Goal: Task Accomplishment & Management: Complete application form

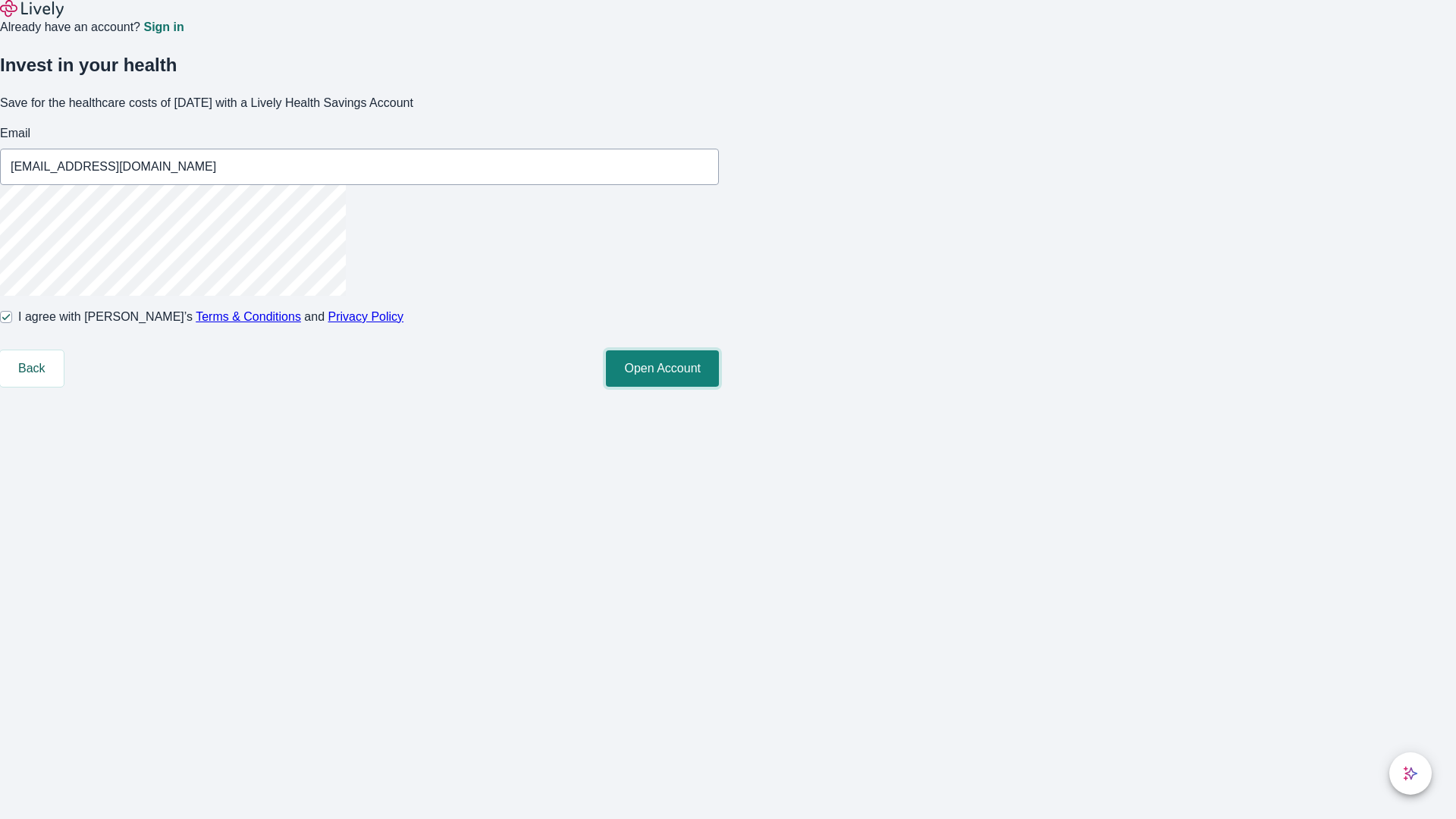
click at [719, 387] on button "Open Account" at bounding box center [662, 369] width 113 height 37
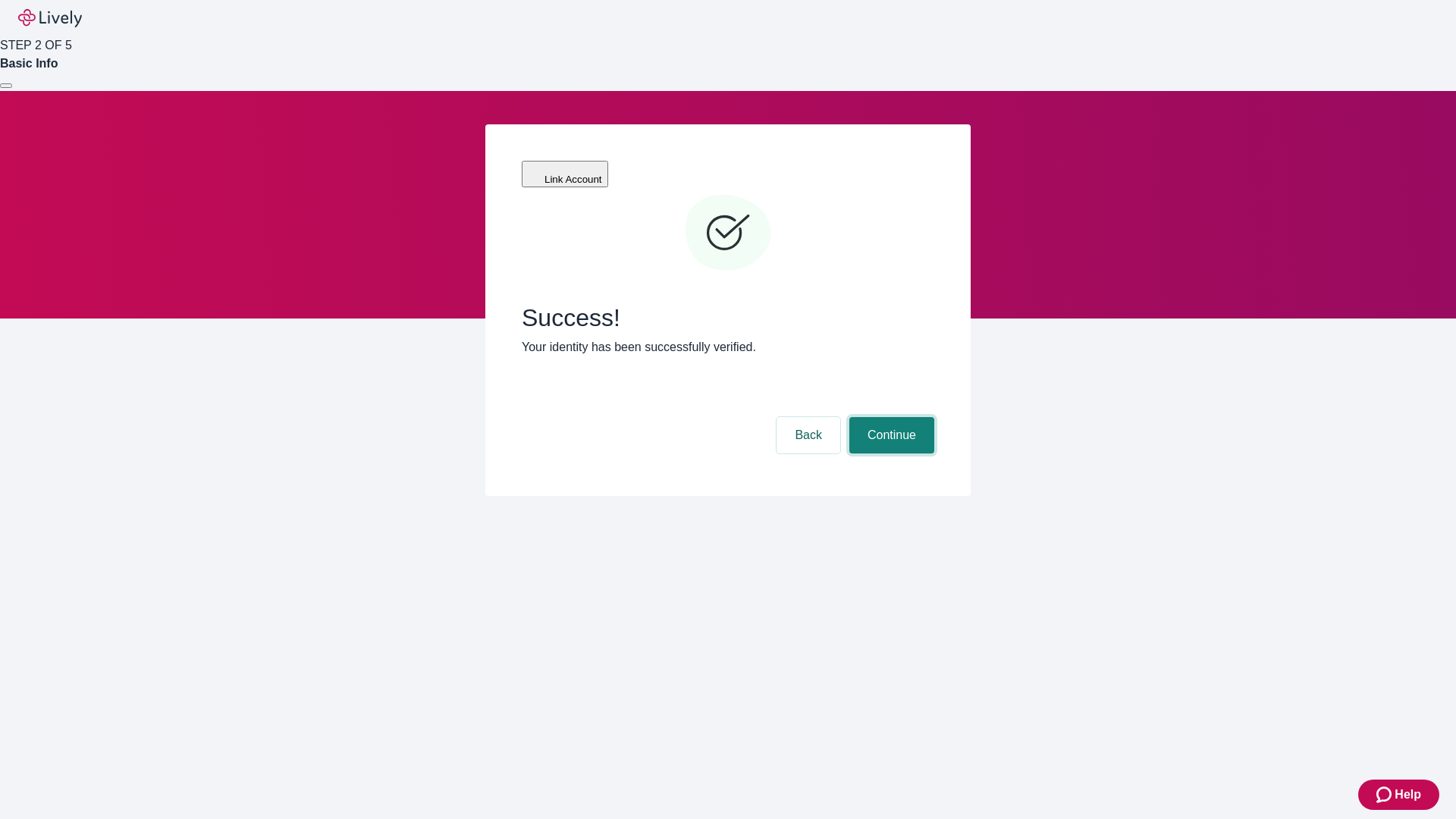
click at [889, 417] on button "Continue" at bounding box center [892, 435] width 85 height 37
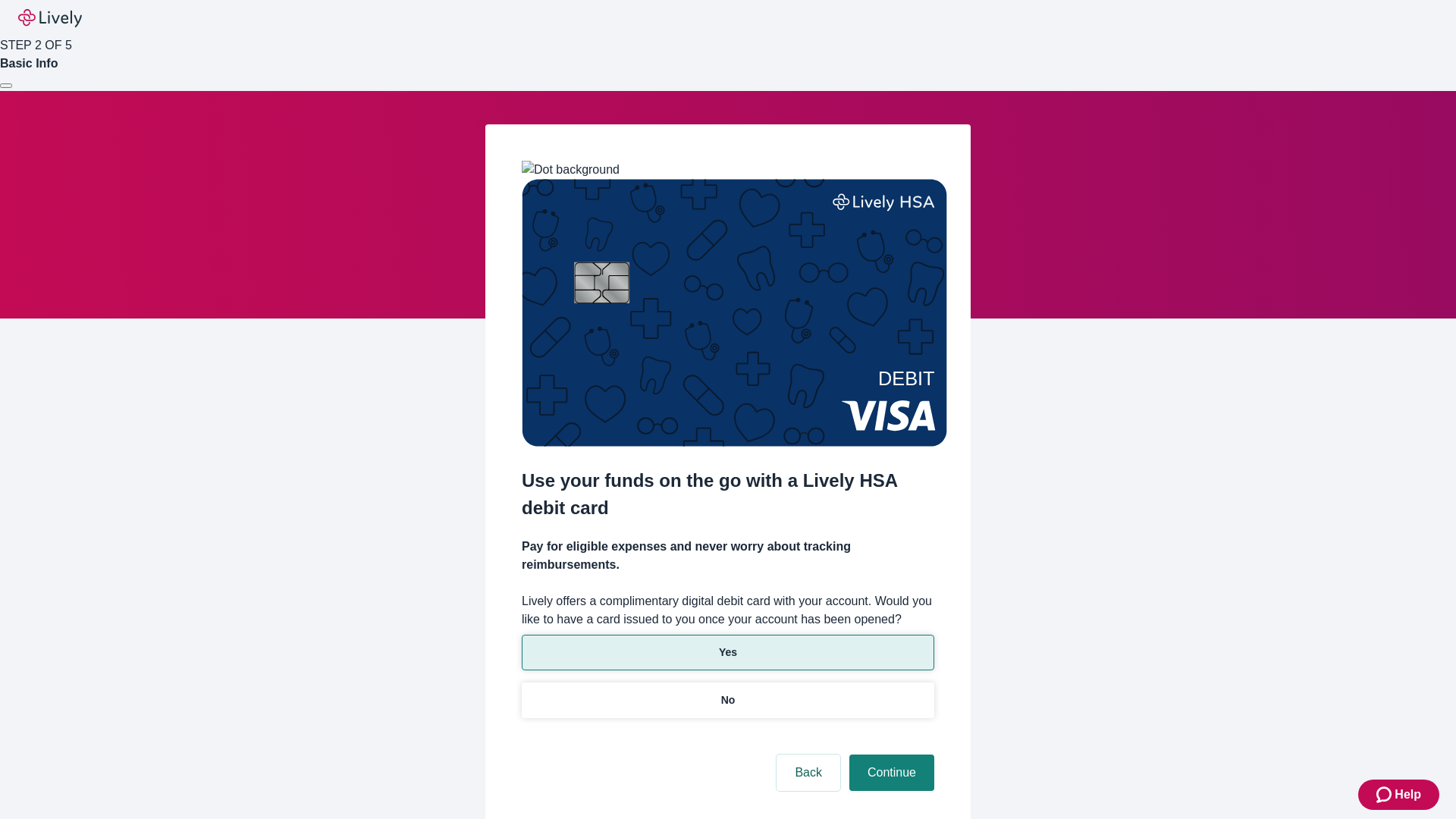
click at [727, 645] on p "Yes" at bounding box center [728, 652] width 18 height 16
click at [889, 755] on button "Continue" at bounding box center [892, 773] width 85 height 37
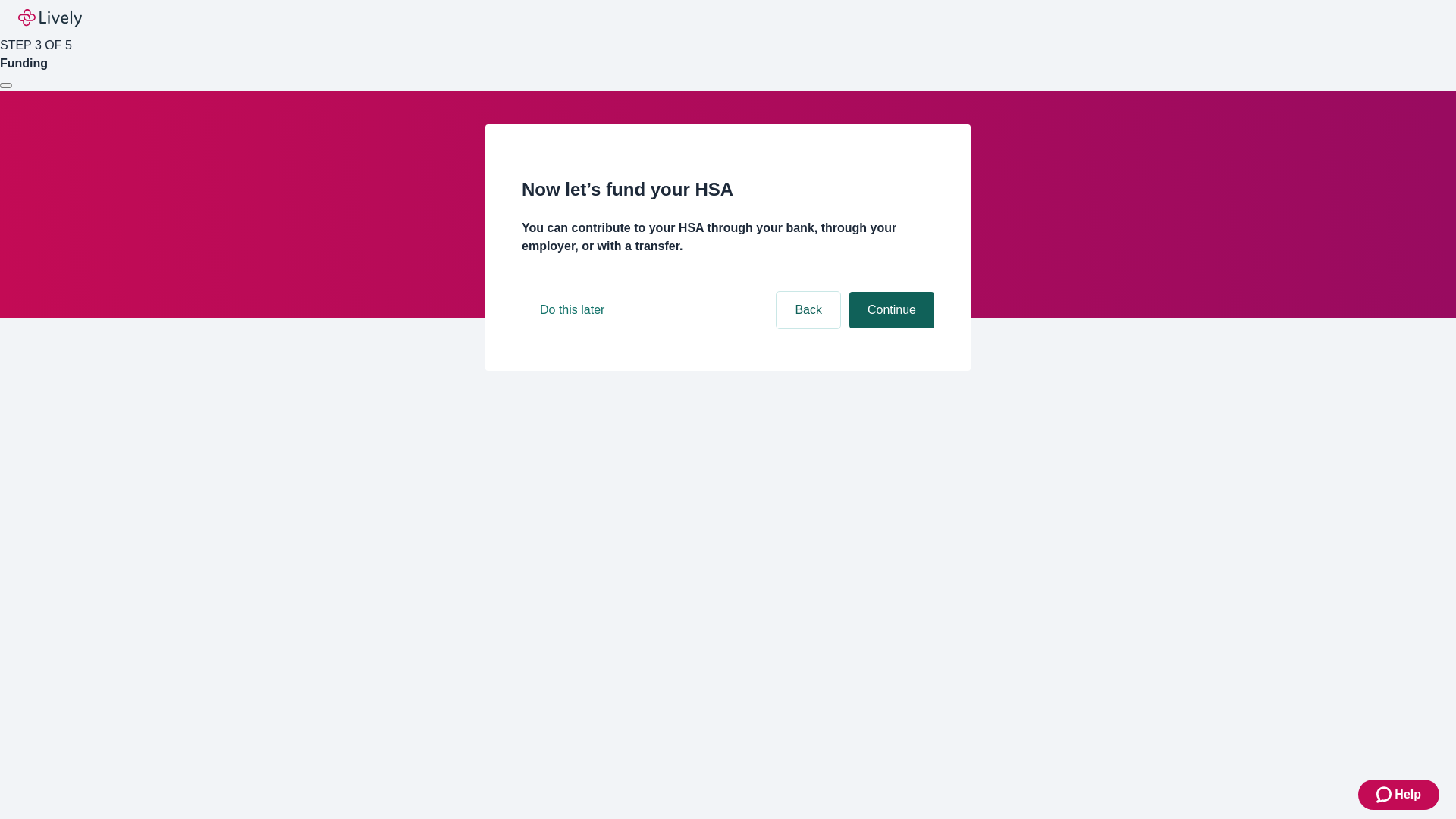
click at [889, 328] on button "Continue" at bounding box center [892, 310] width 85 height 37
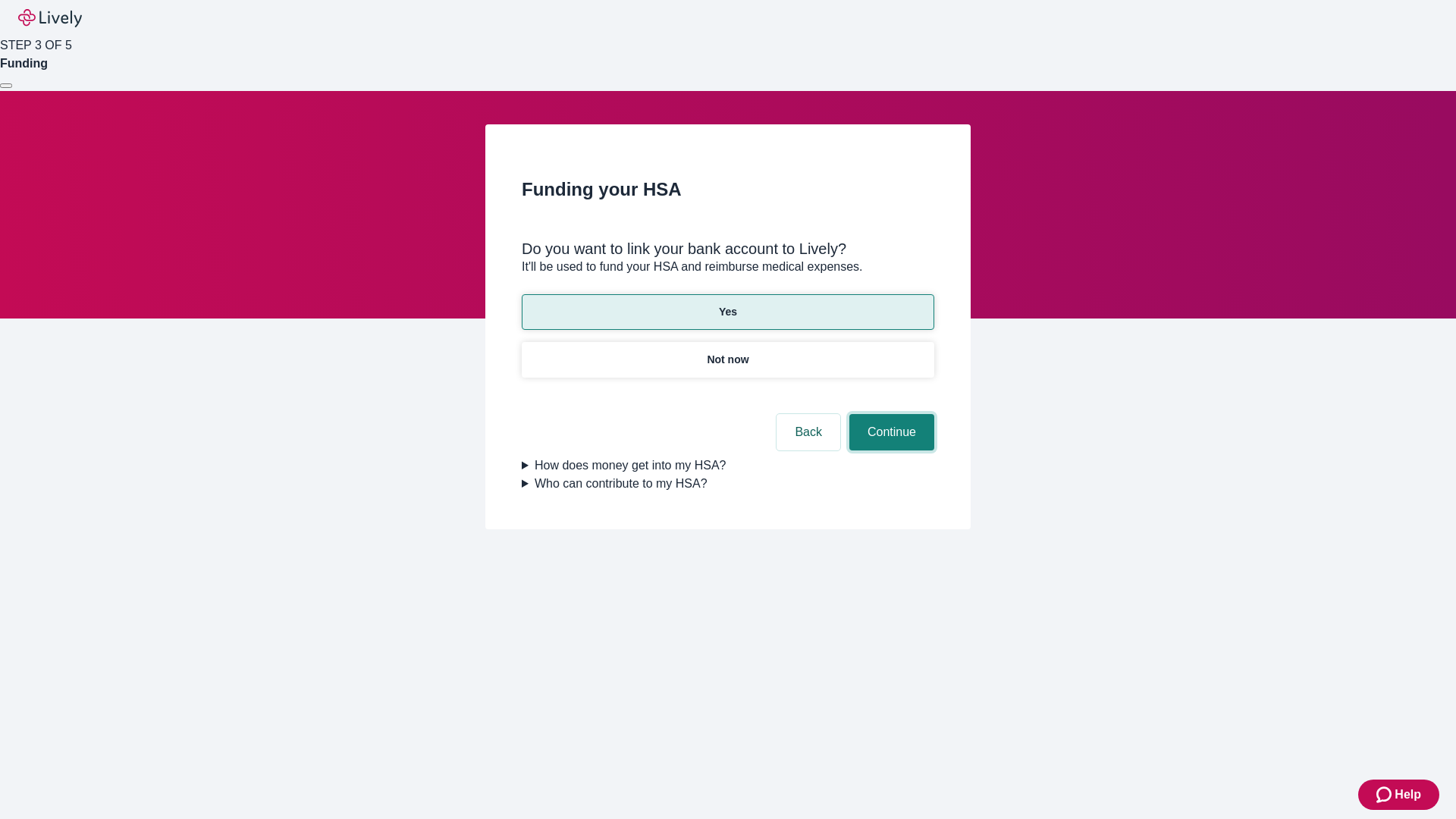
click at [889, 414] on button "Continue" at bounding box center [892, 433] width 85 height 37
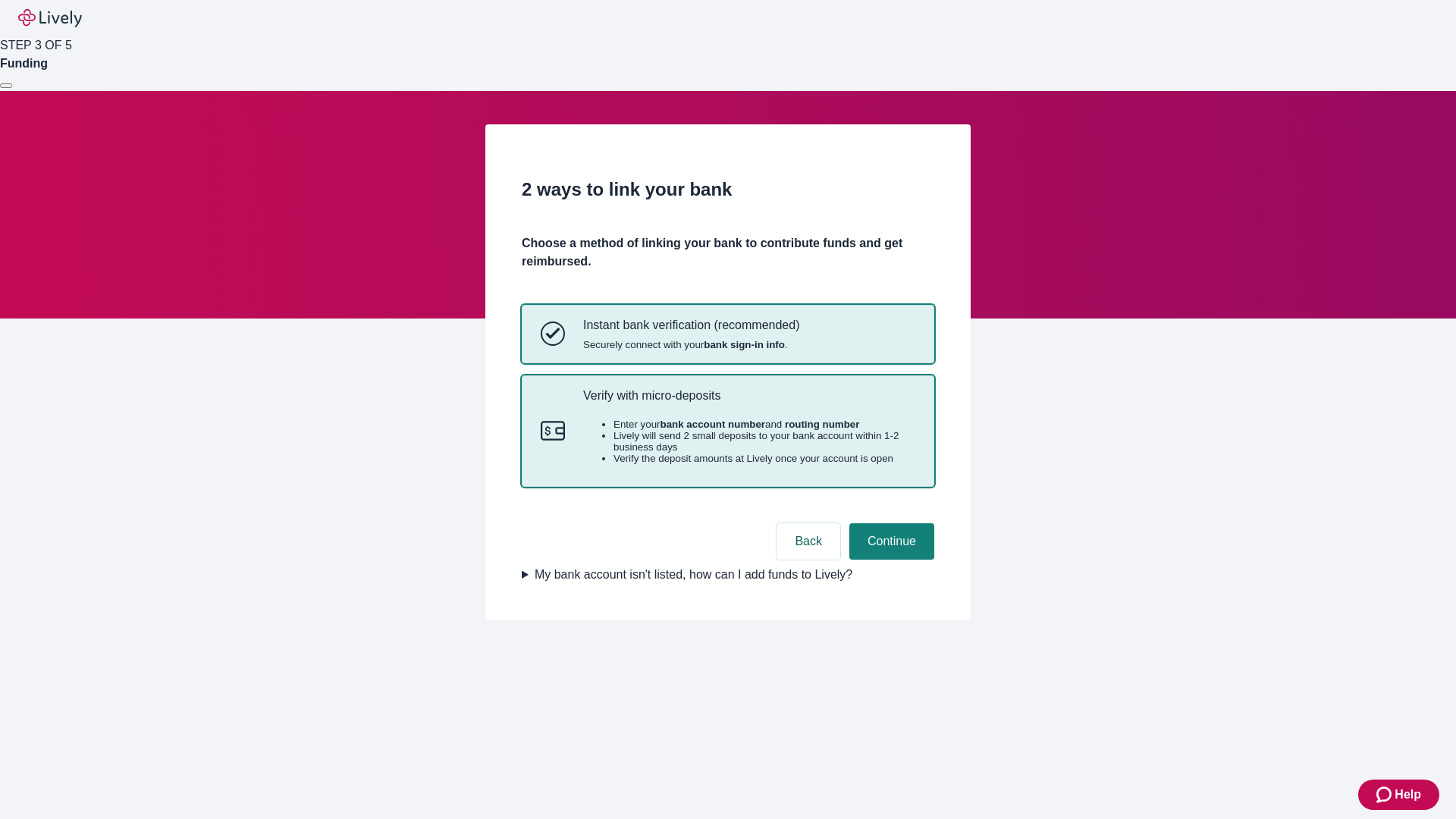
click at [749, 403] on p "Verify with micro-deposits" at bounding box center [749, 395] width 332 height 15
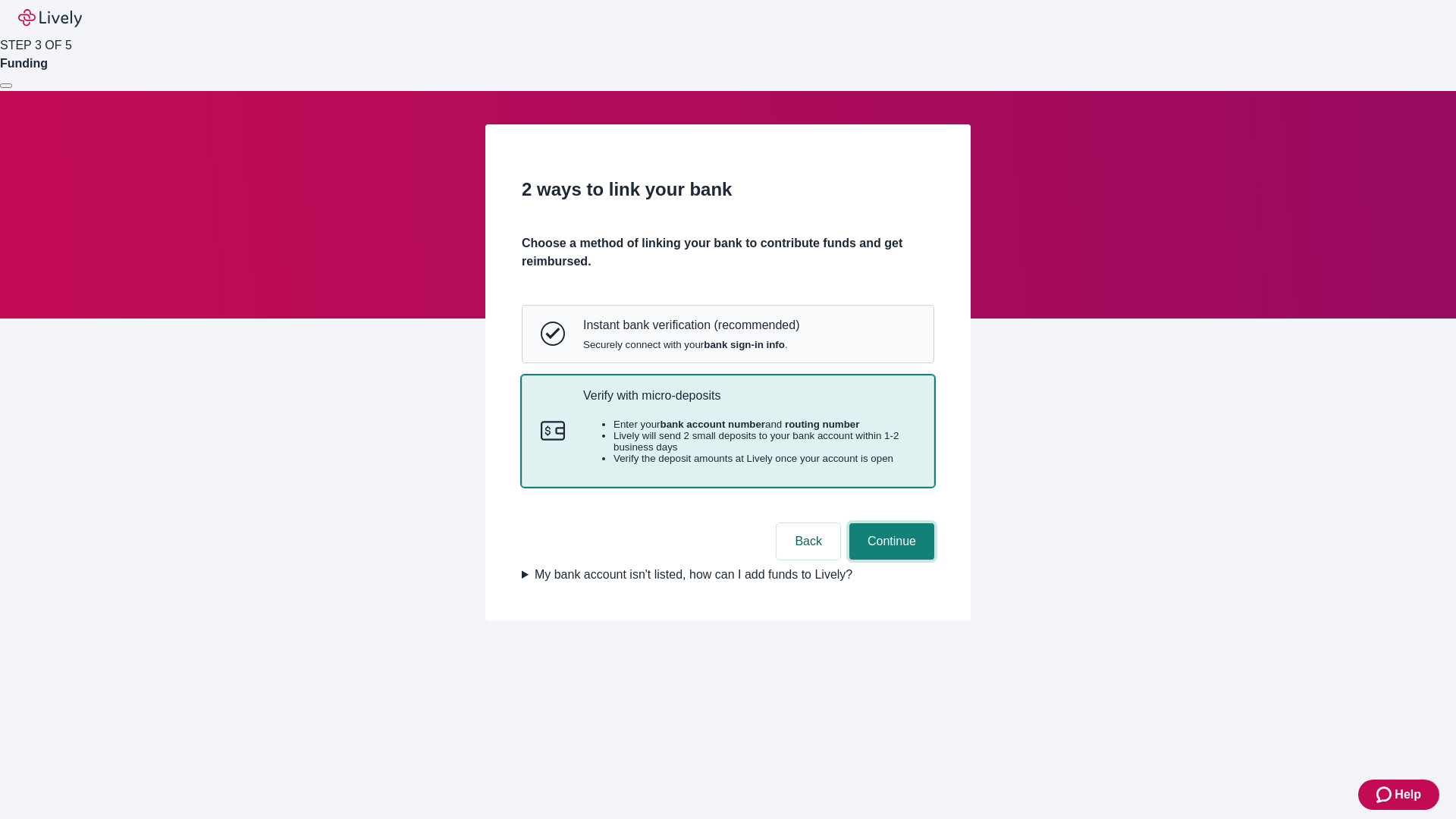
click at [889, 560] on button "Continue" at bounding box center [892, 541] width 85 height 37
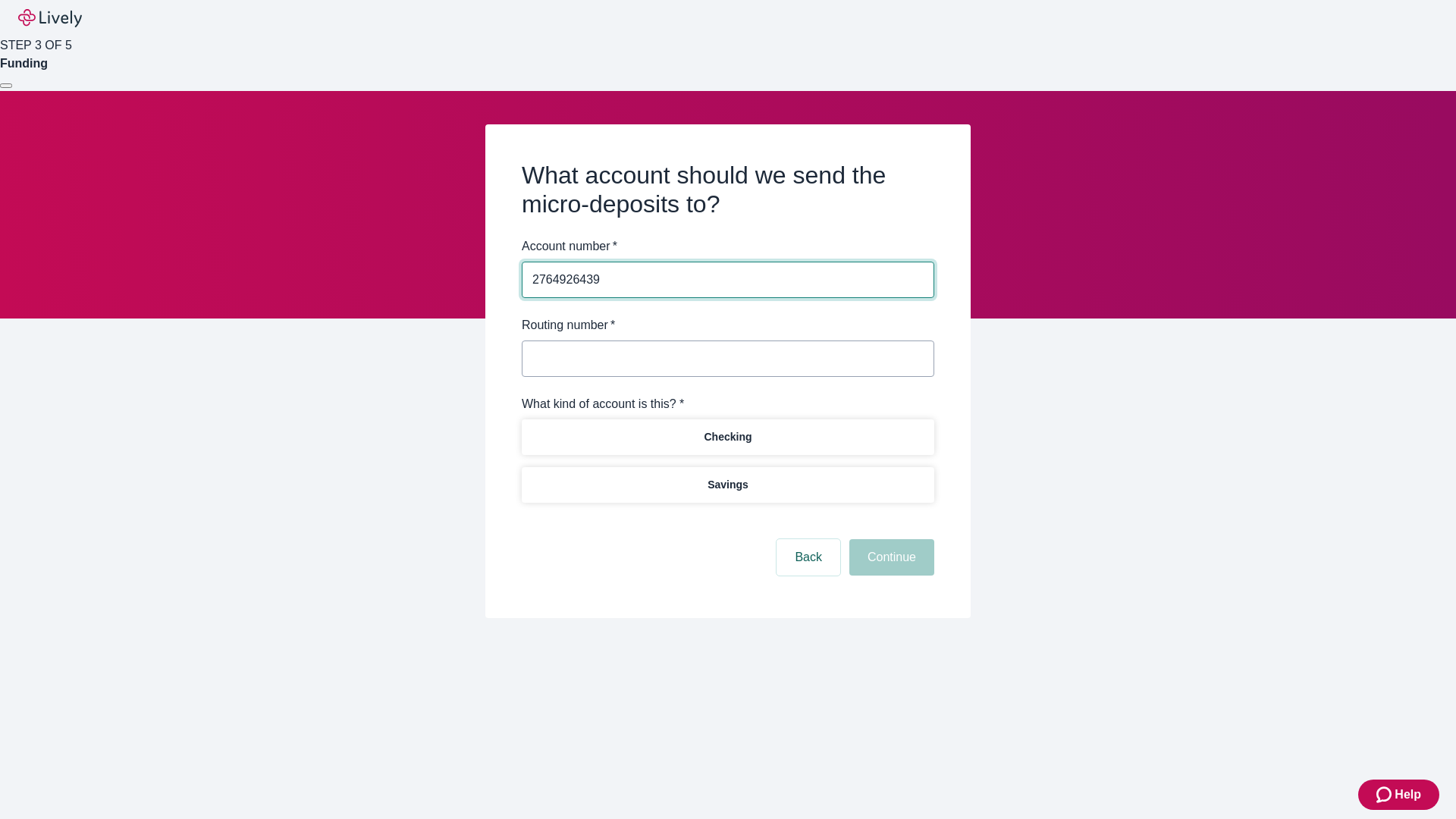
type input "2764926439"
type input "122000661"
click at [727, 436] on p "Checking" at bounding box center [727, 437] width 47 height 16
click at [889, 560] on button "Continue" at bounding box center [892, 557] width 85 height 37
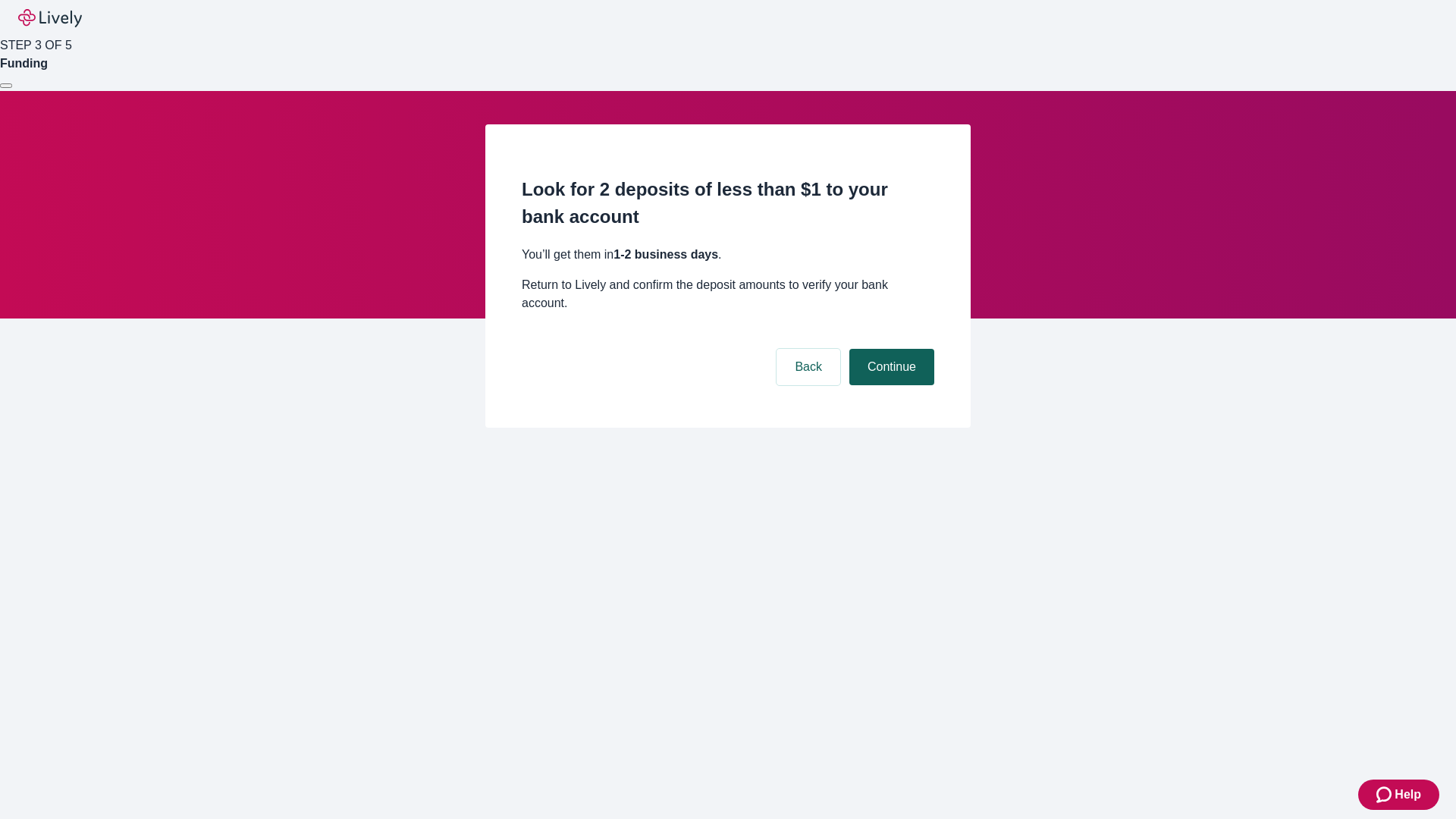
click at [889, 349] on button "Continue" at bounding box center [892, 367] width 85 height 37
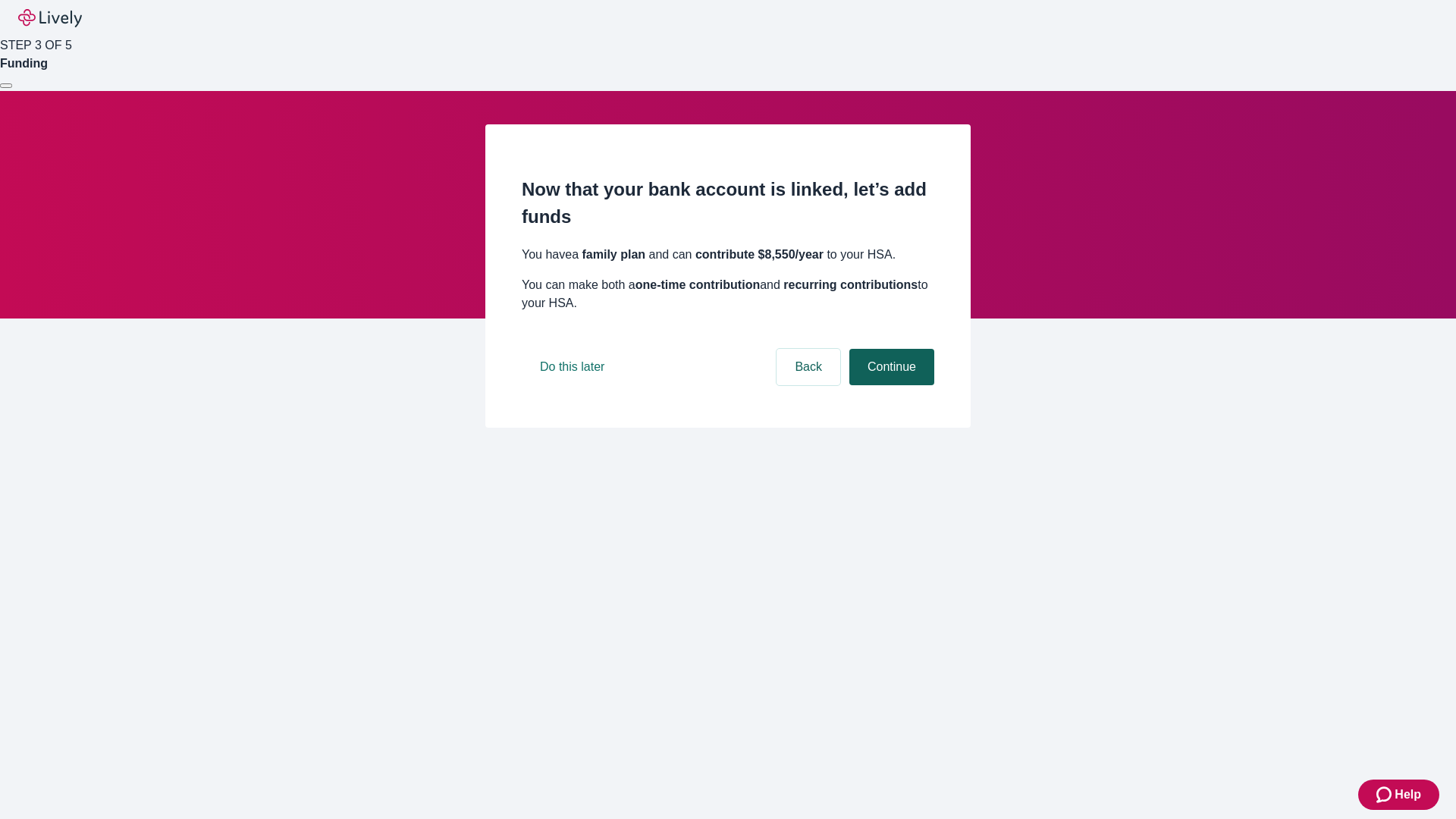
click at [889, 385] on button "Continue" at bounding box center [892, 367] width 85 height 37
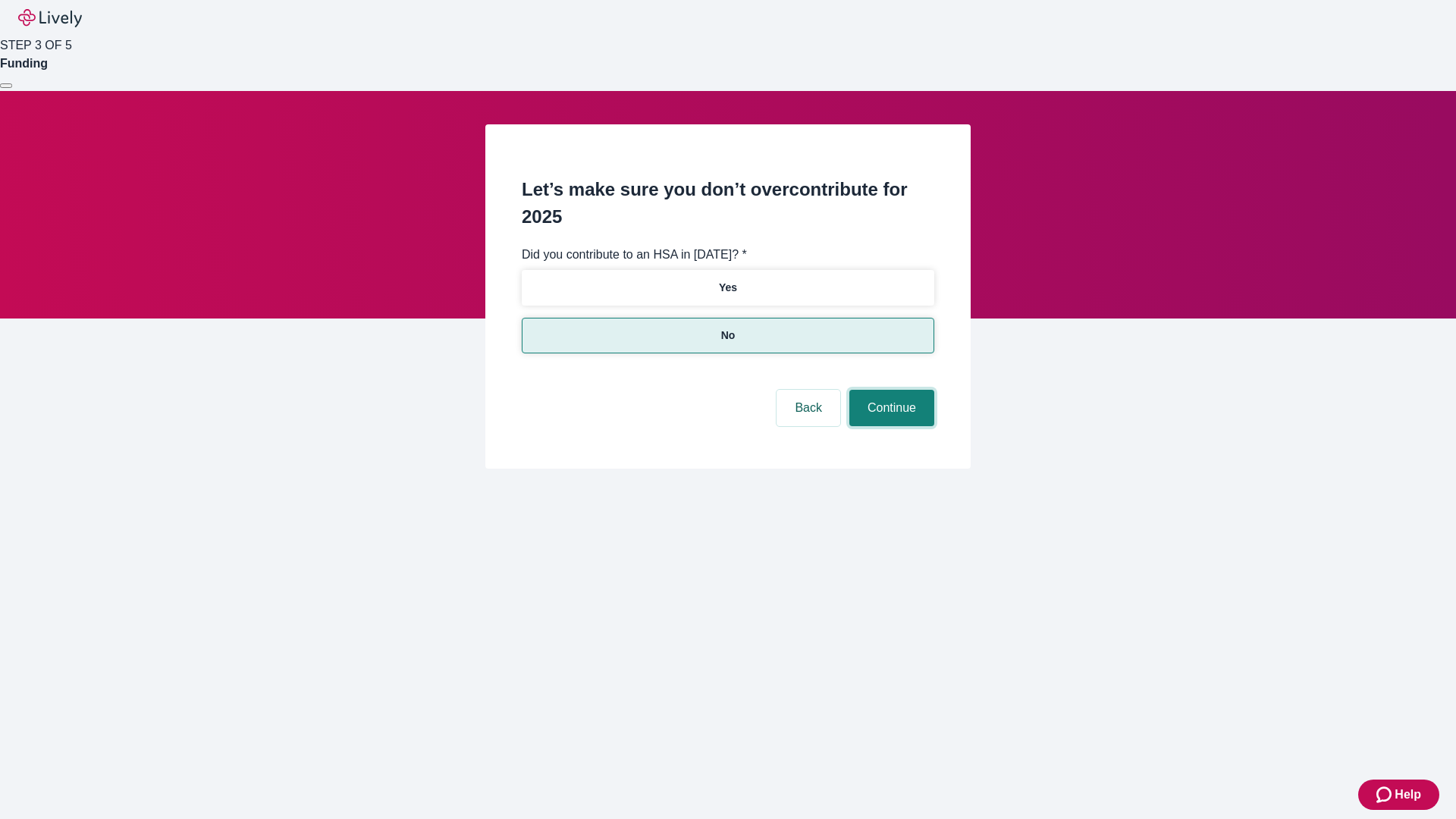
click at [889, 390] on button "Continue" at bounding box center [892, 408] width 85 height 37
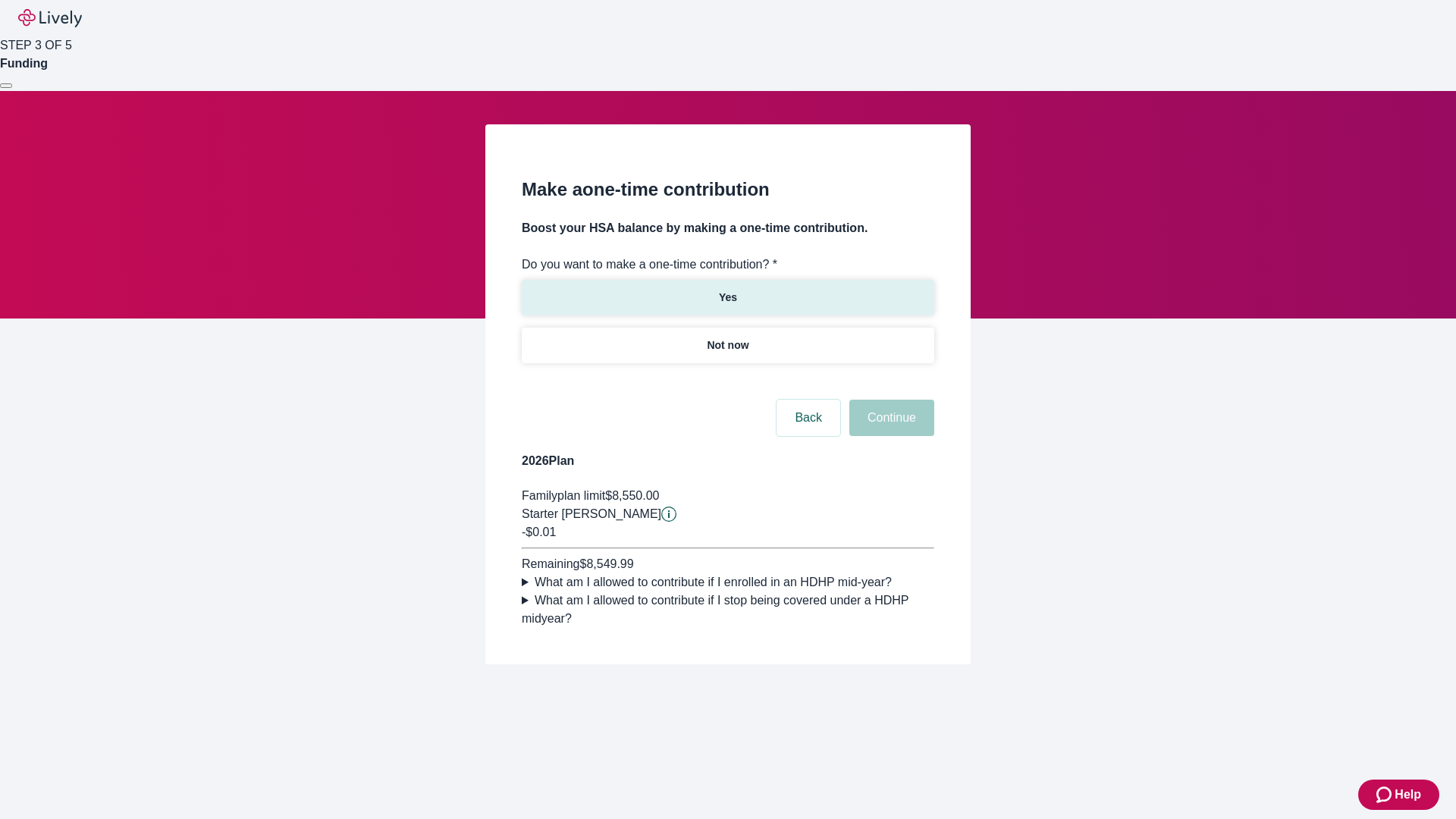
click at [727, 290] on p "Yes" at bounding box center [728, 297] width 18 height 16
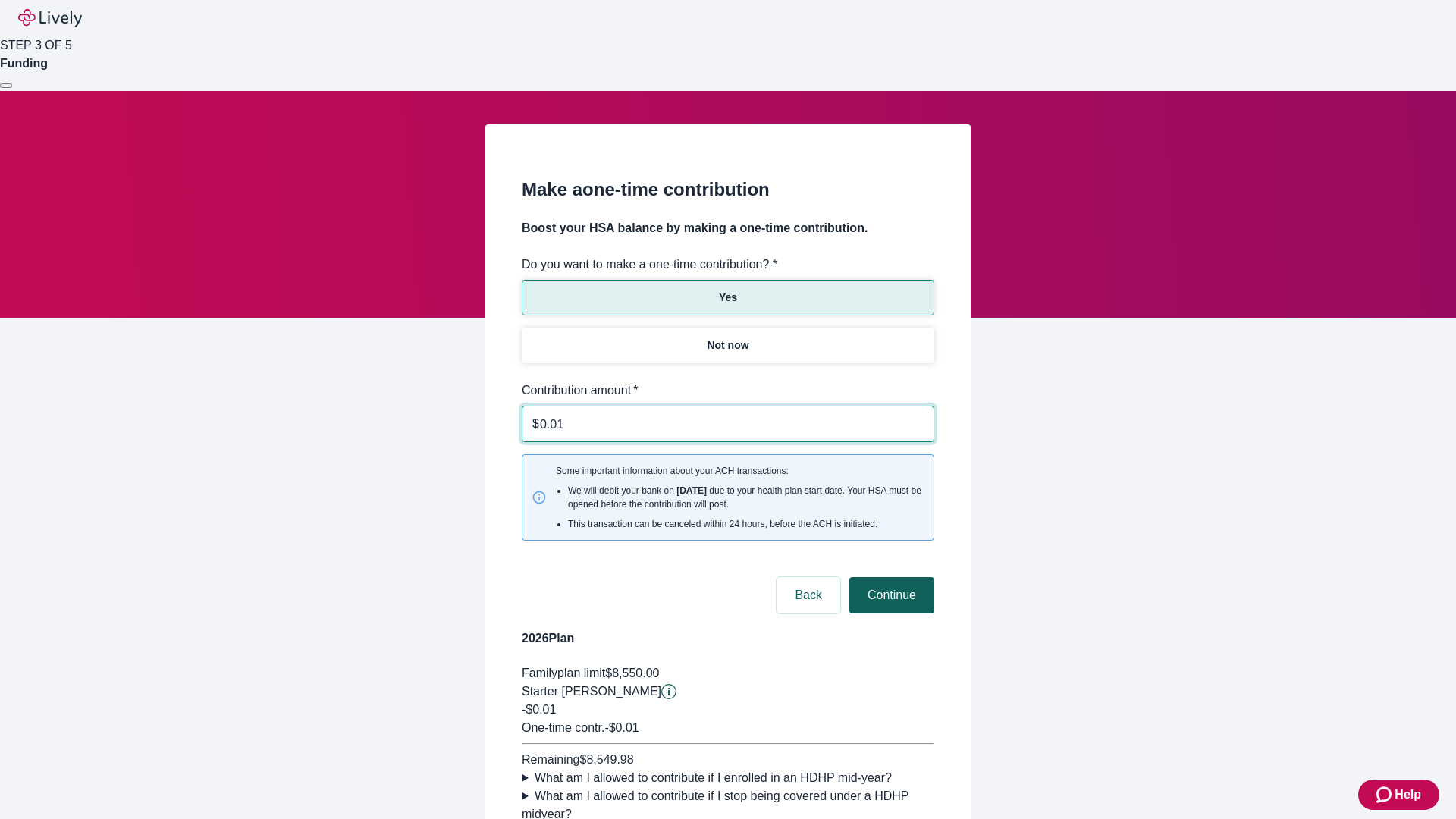
type input "0.01"
click at [889, 577] on button "Continue" at bounding box center [892, 596] width 85 height 37
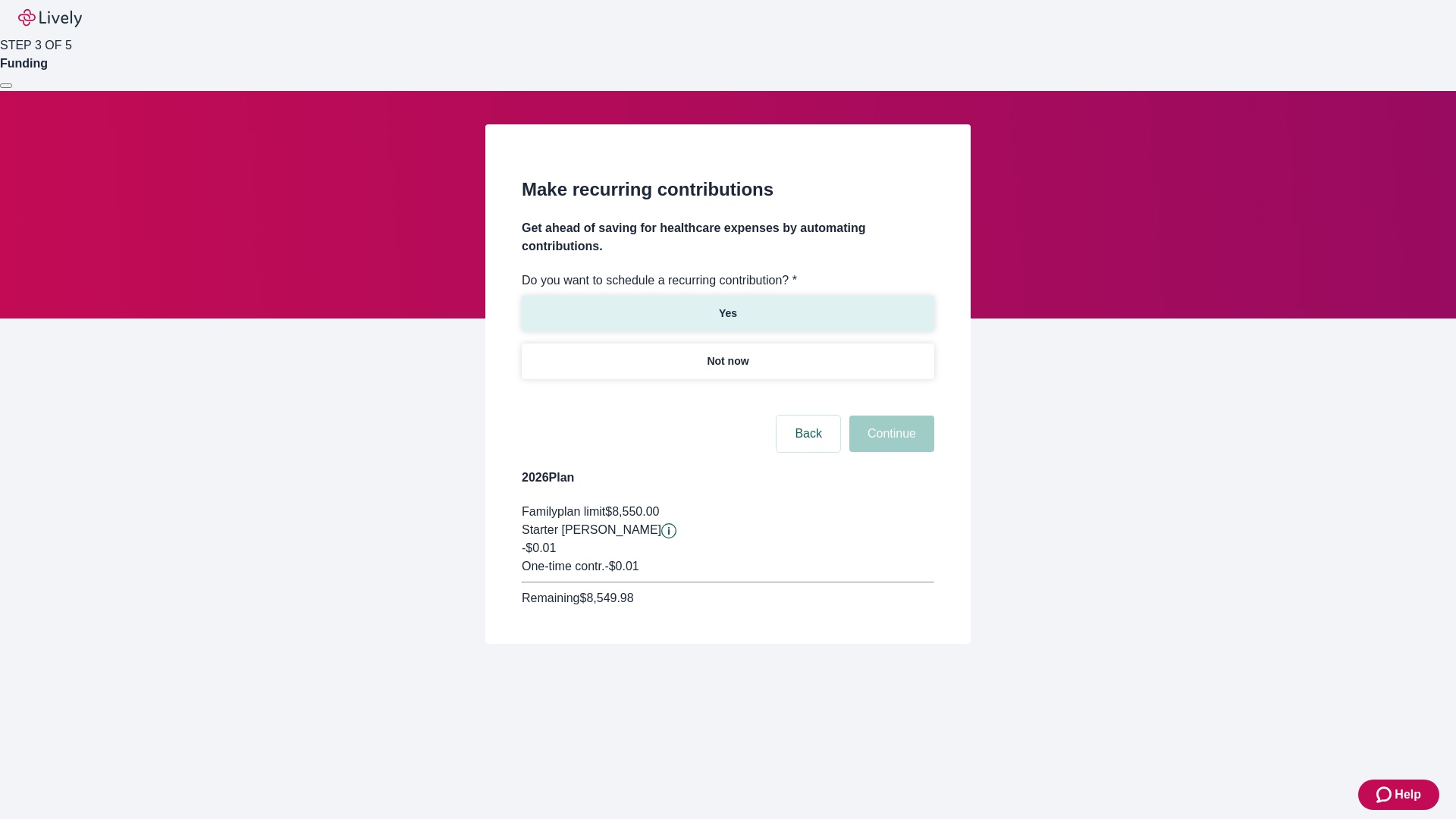
click at [727, 306] on p "Yes" at bounding box center [728, 314] width 18 height 16
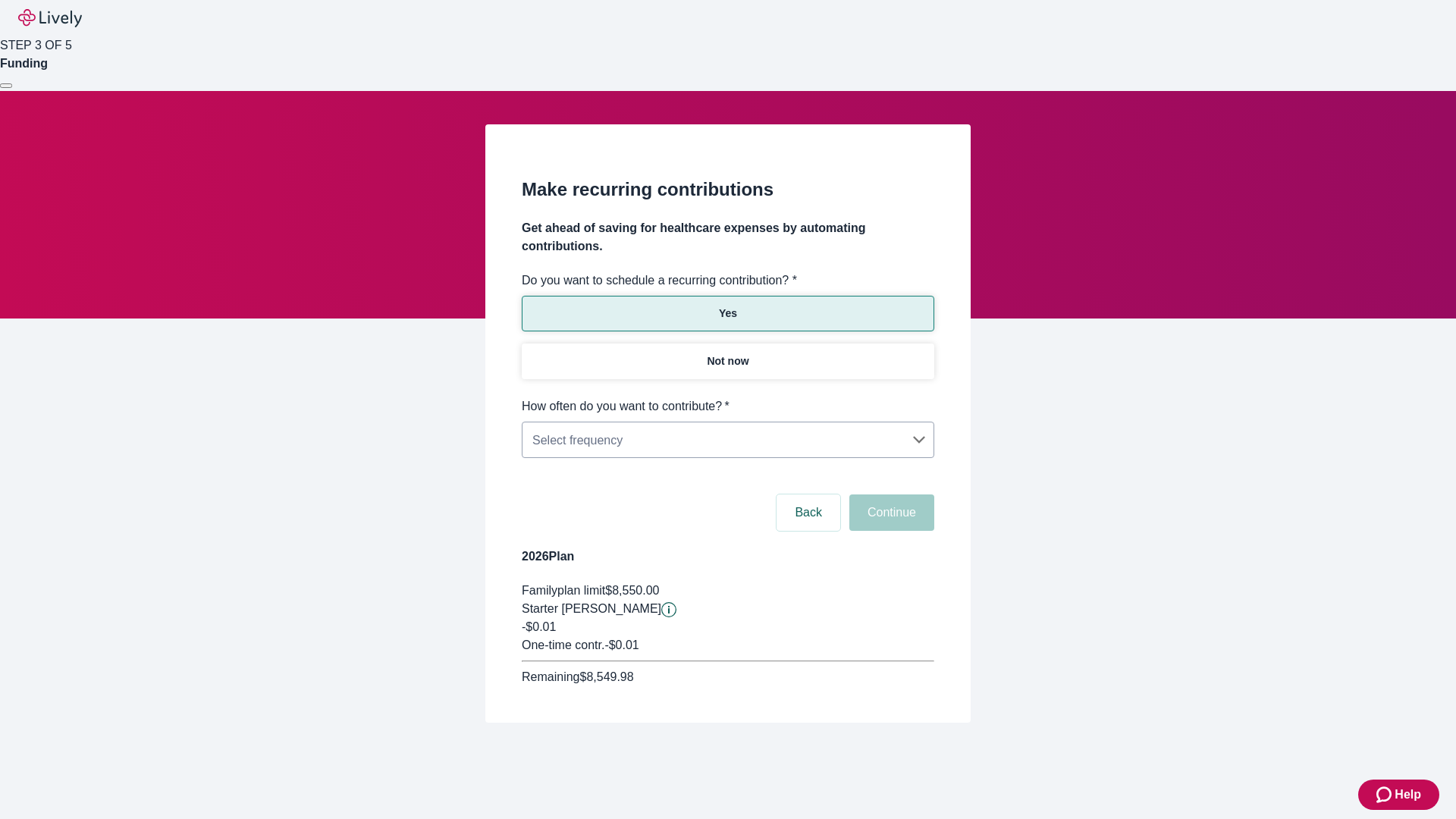
click at [727, 398] on body "Help STEP 3 OF 5 Funding Make recurring contributions Get ahead of saving for h…" at bounding box center [728, 398] width 1456 height 795
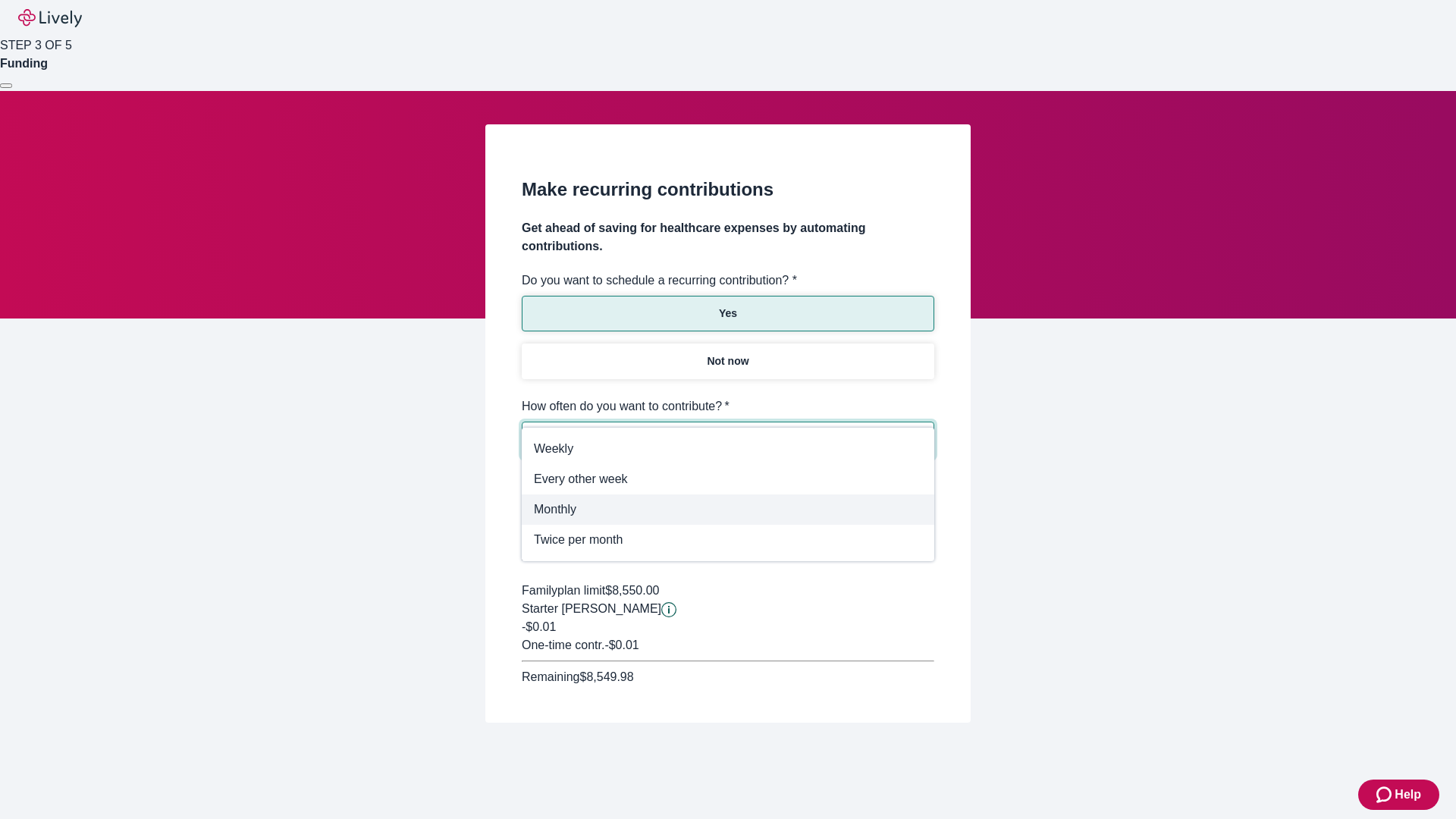
click at [728, 509] on span "Monthly" at bounding box center [728, 510] width 388 height 18
type input "Monthly"
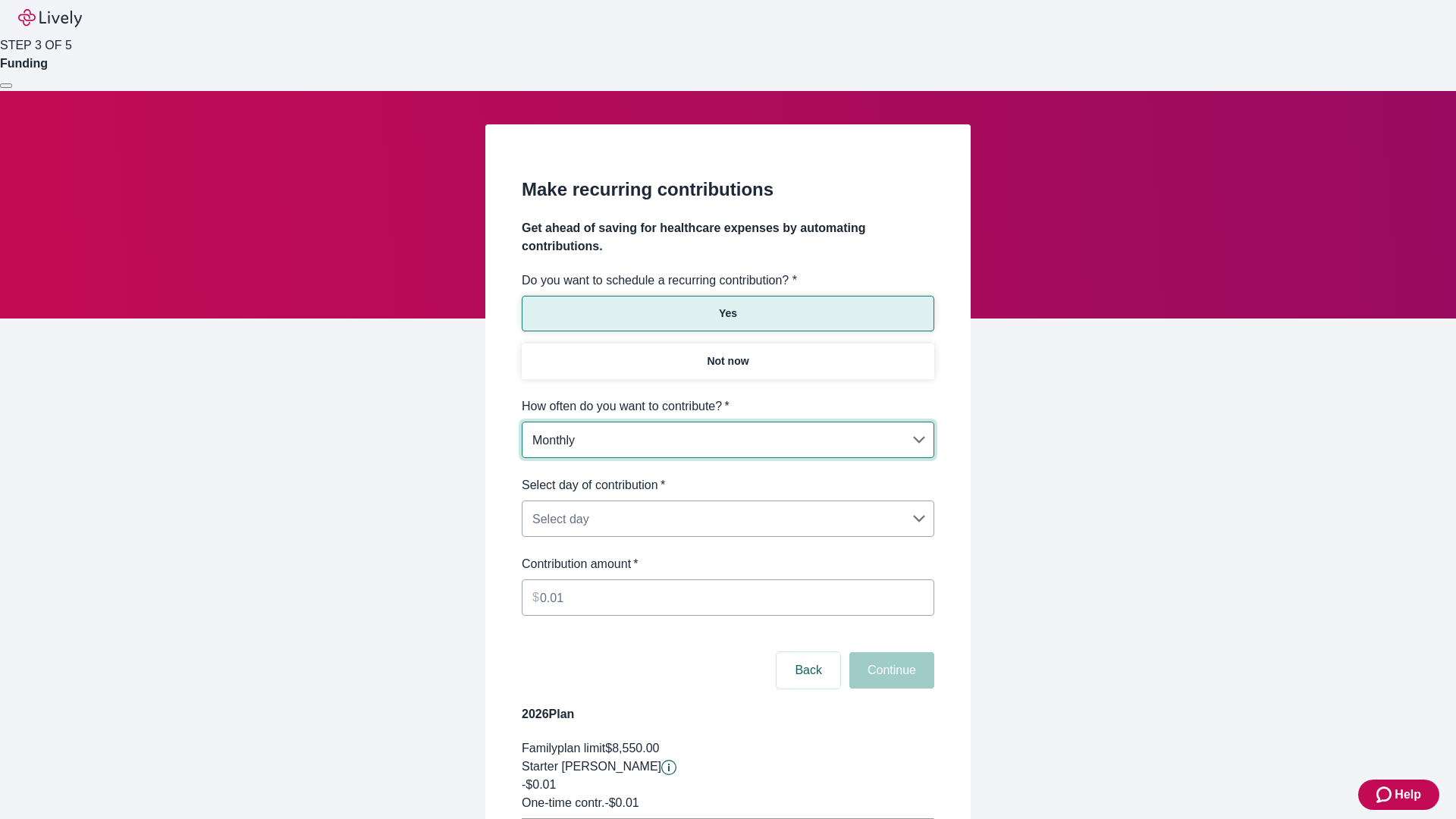
click at [727, 476] on body "Help STEP 3 OF 5 Funding Make recurring contributions Get ahead of saving for h…" at bounding box center [728, 476] width 1456 height 954
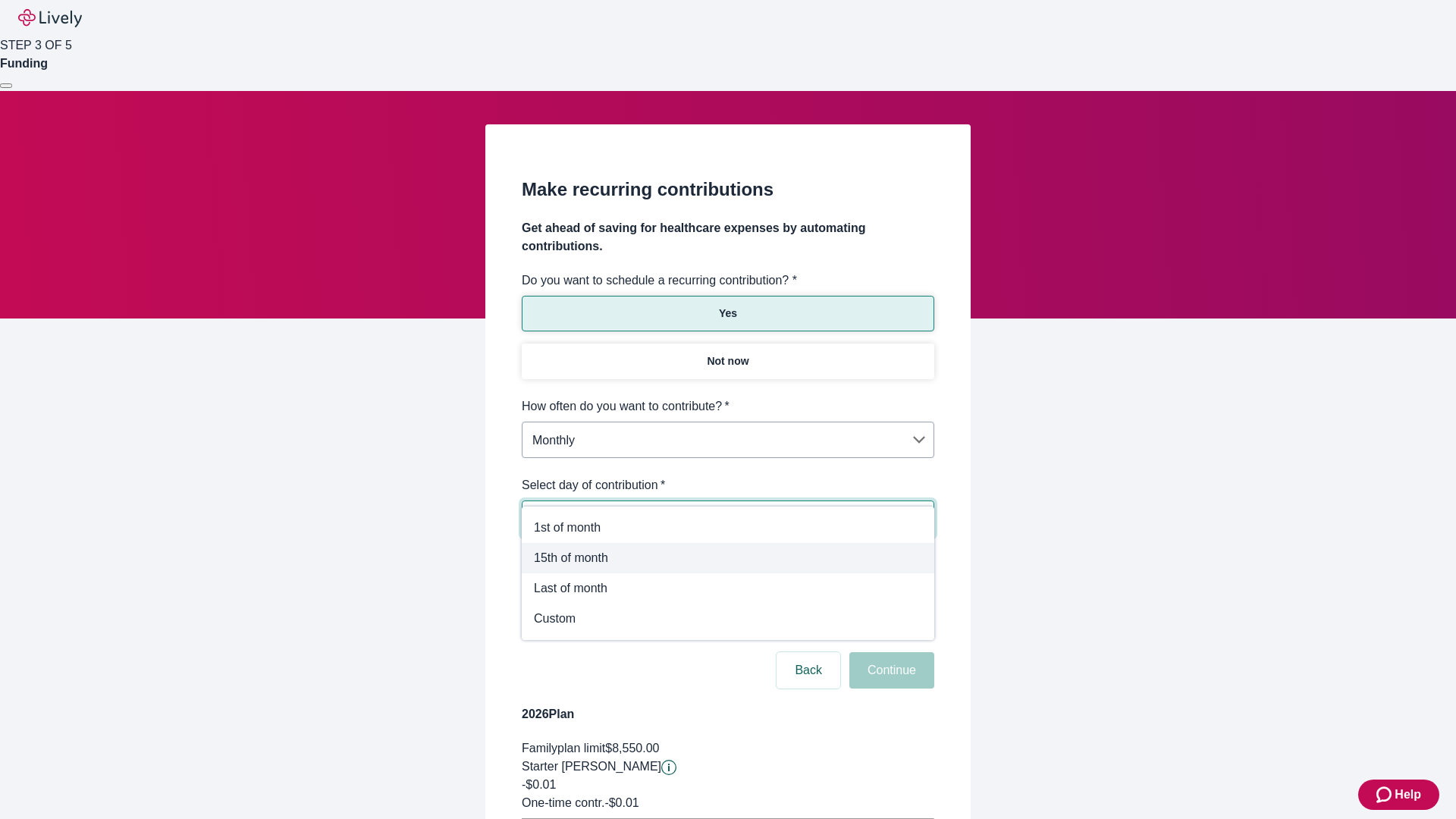
click at [728, 558] on span "15th of month" at bounding box center [728, 558] width 388 height 18
type input "Monthly15th"
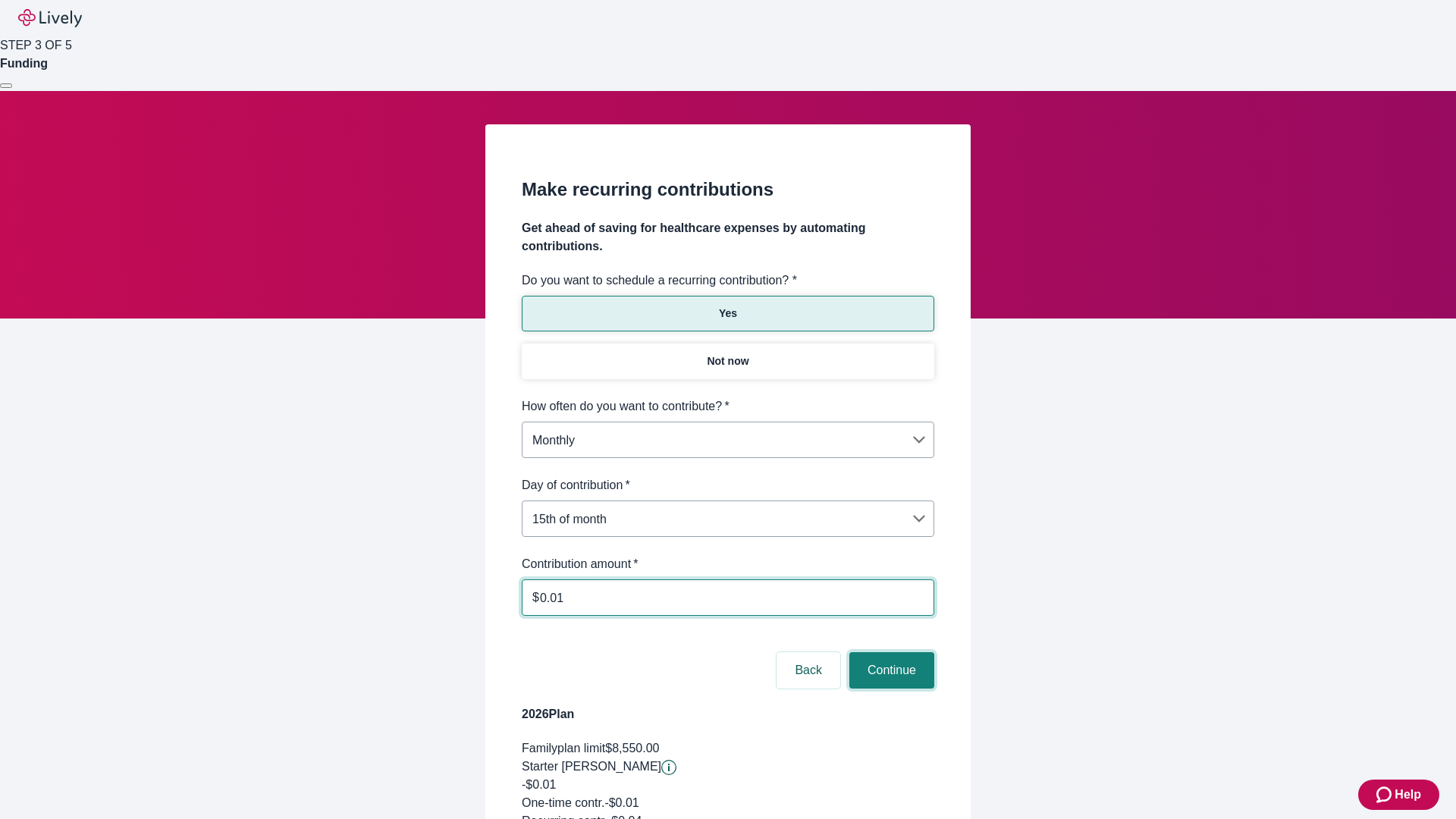
click at [889, 652] on button "Continue" at bounding box center [892, 671] width 85 height 37
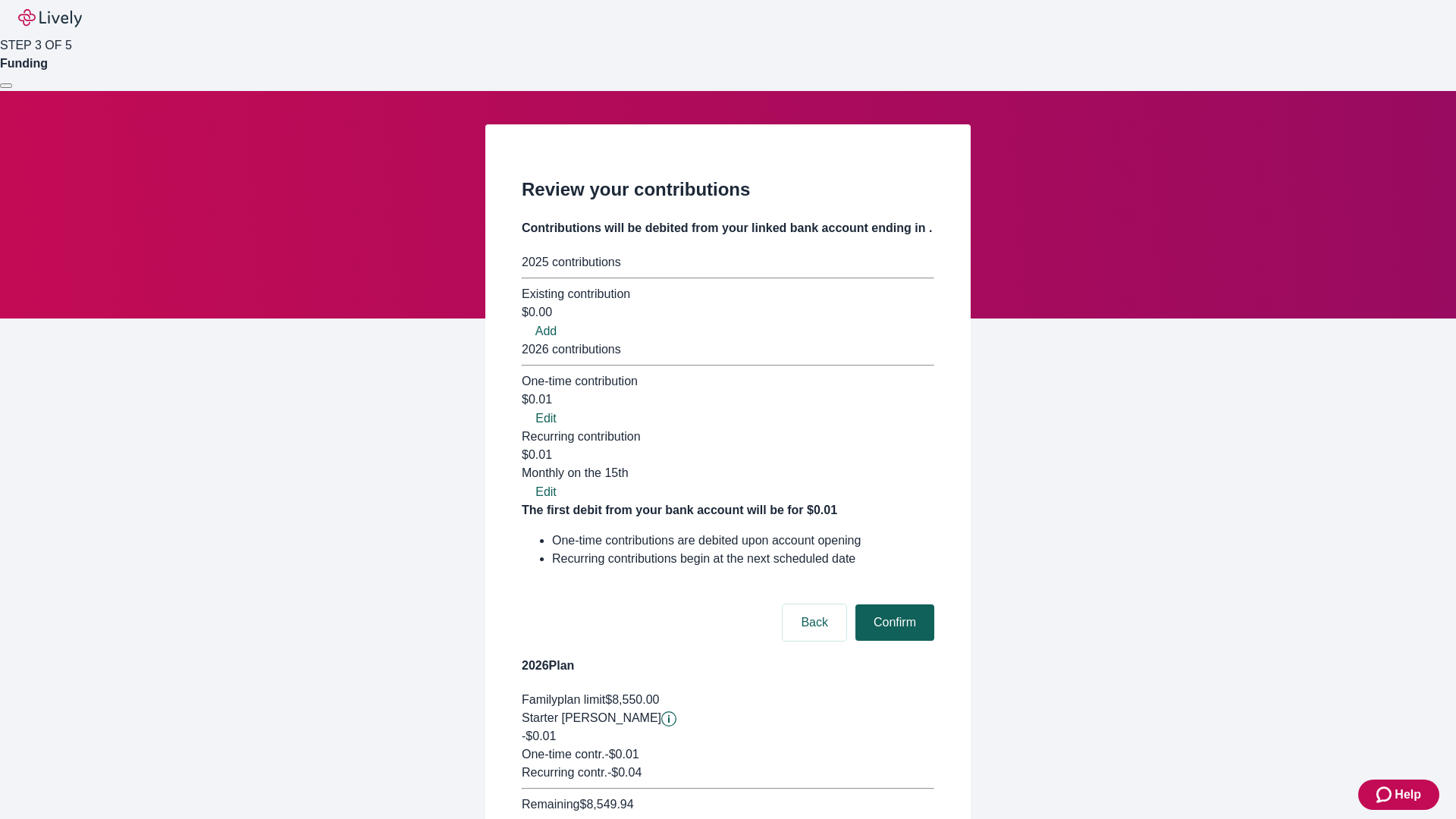
click at [892, 604] on button "Confirm" at bounding box center [895, 622] width 79 height 37
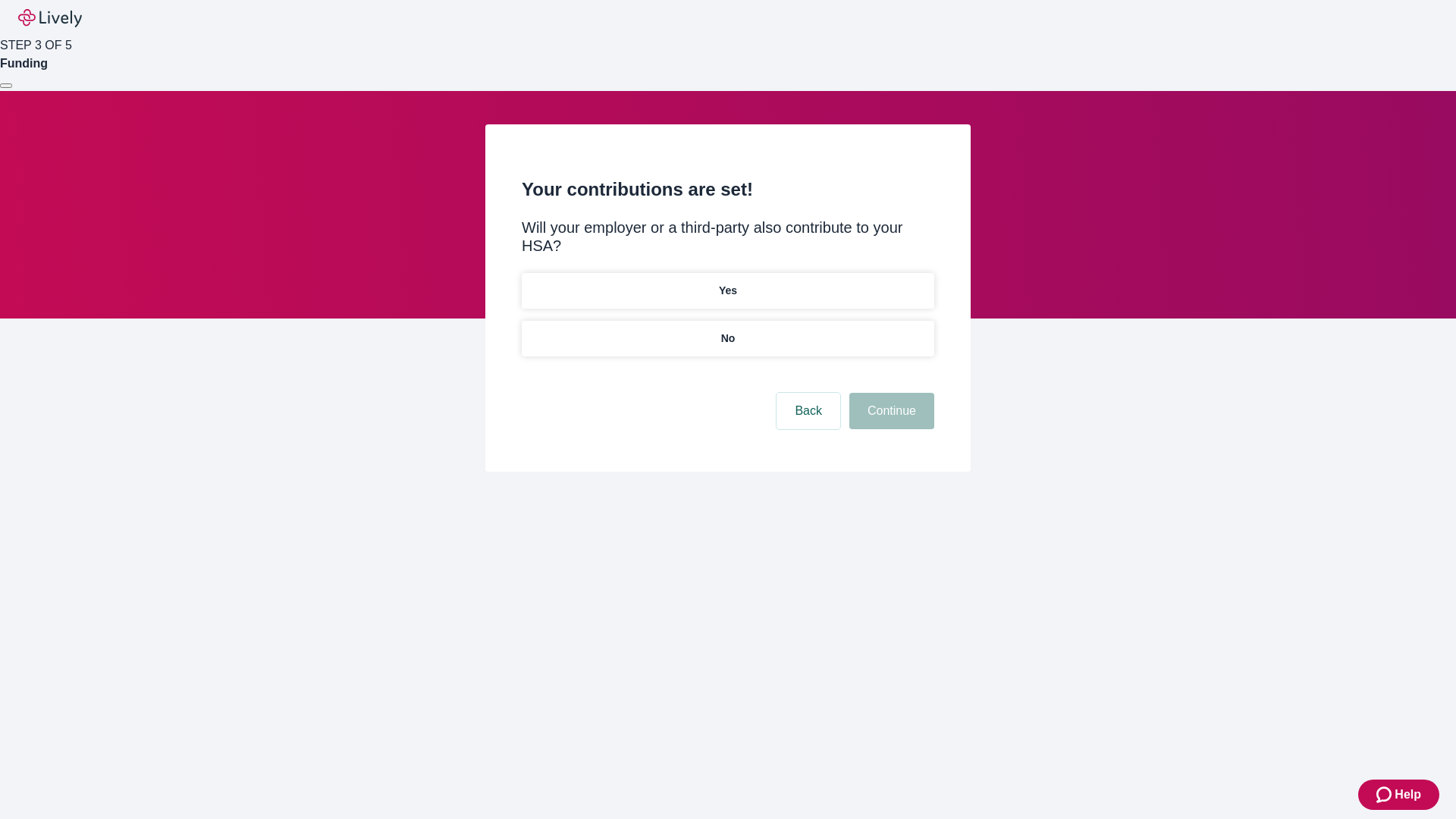
click at [727, 283] on p "Yes" at bounding box center [728, 291] width 18 height 16
click at [889, 393] on button "Continue" at bounding box center [892, 411] width 85 height 37
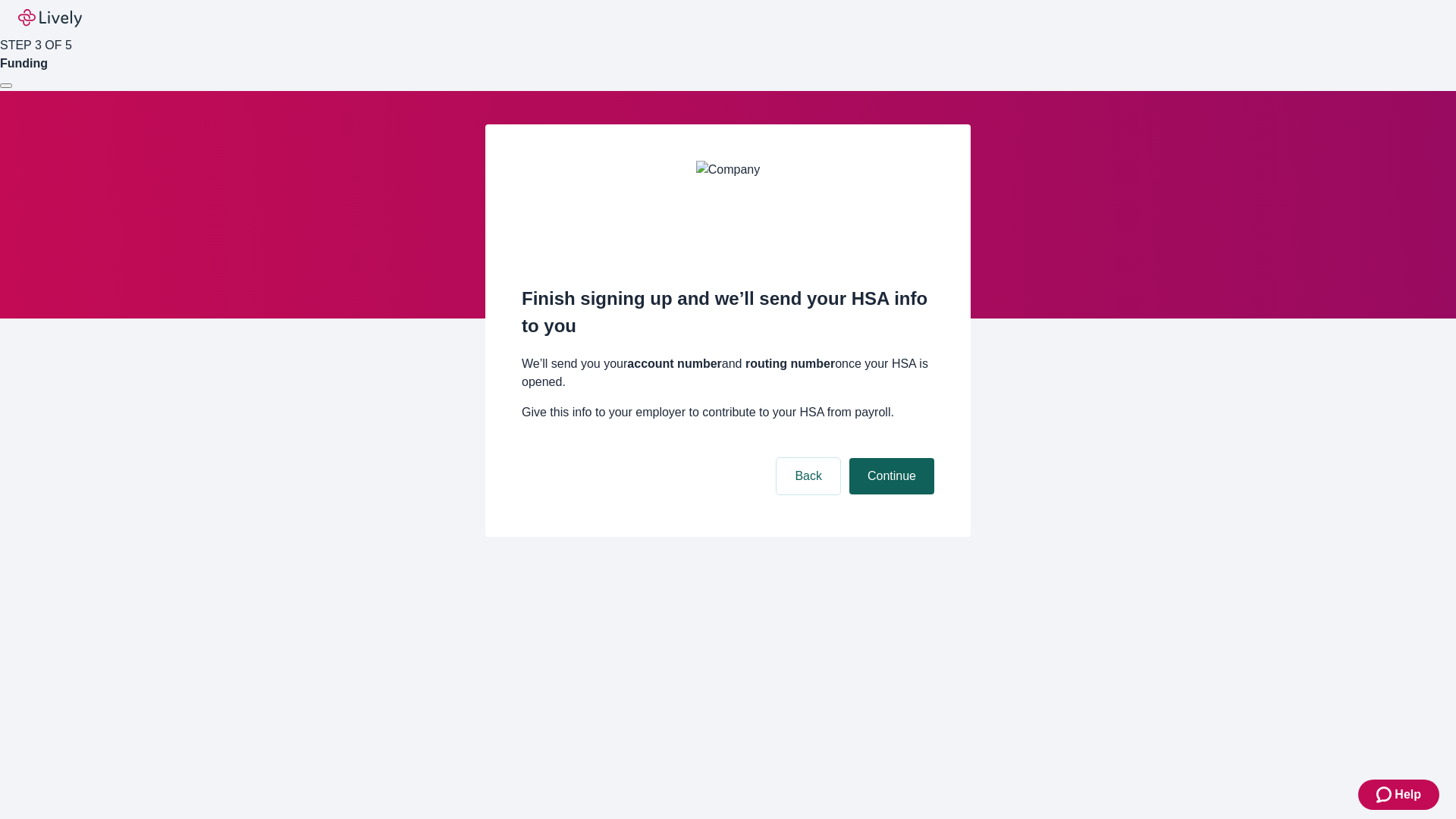
click at [889, 458] on button "Continue" at bounding box center [892, 476] width 85 height 37
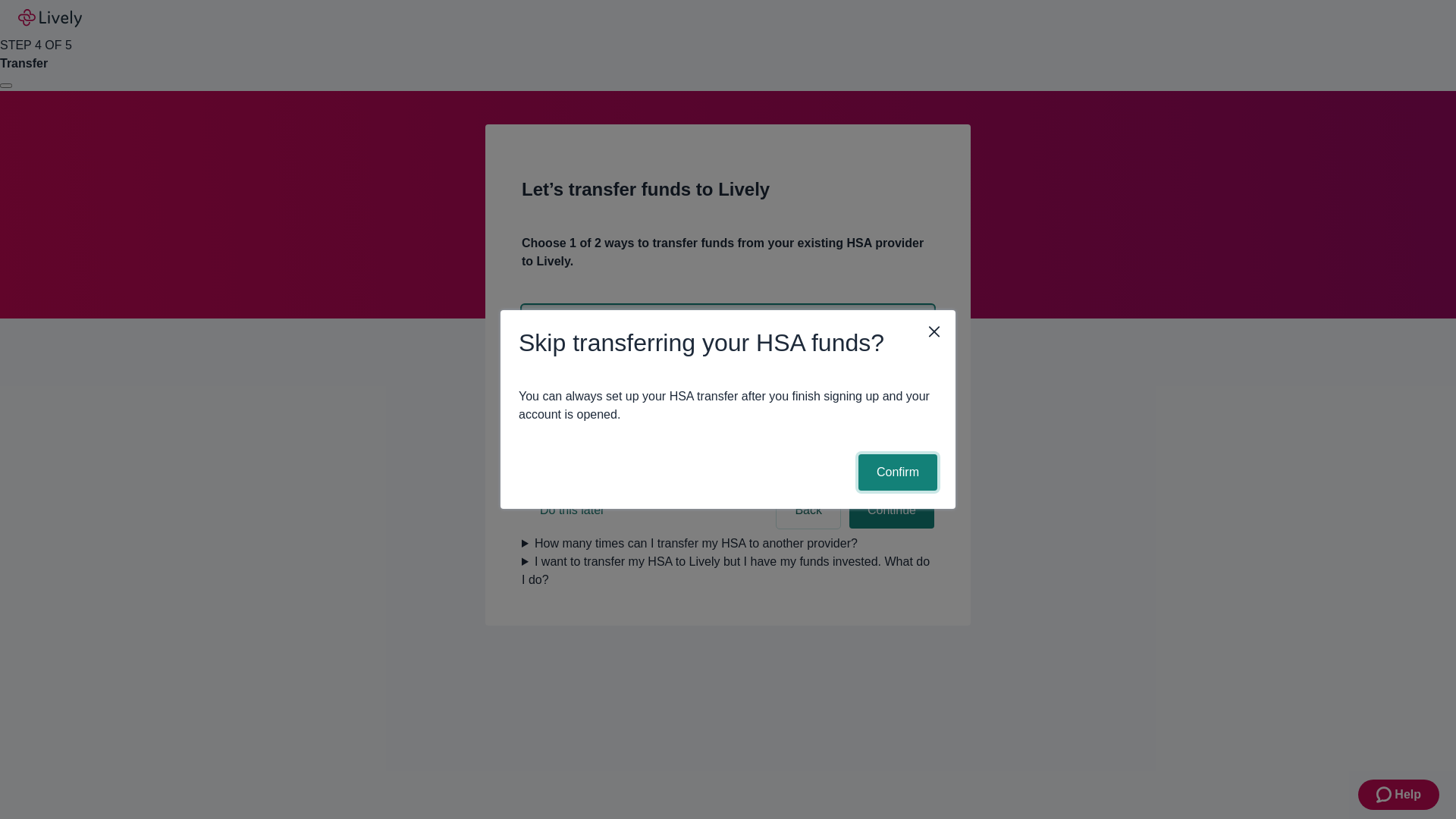
click at [895, 473] on button "Confirm" at bounding box center [898, 473] width 79 height 37
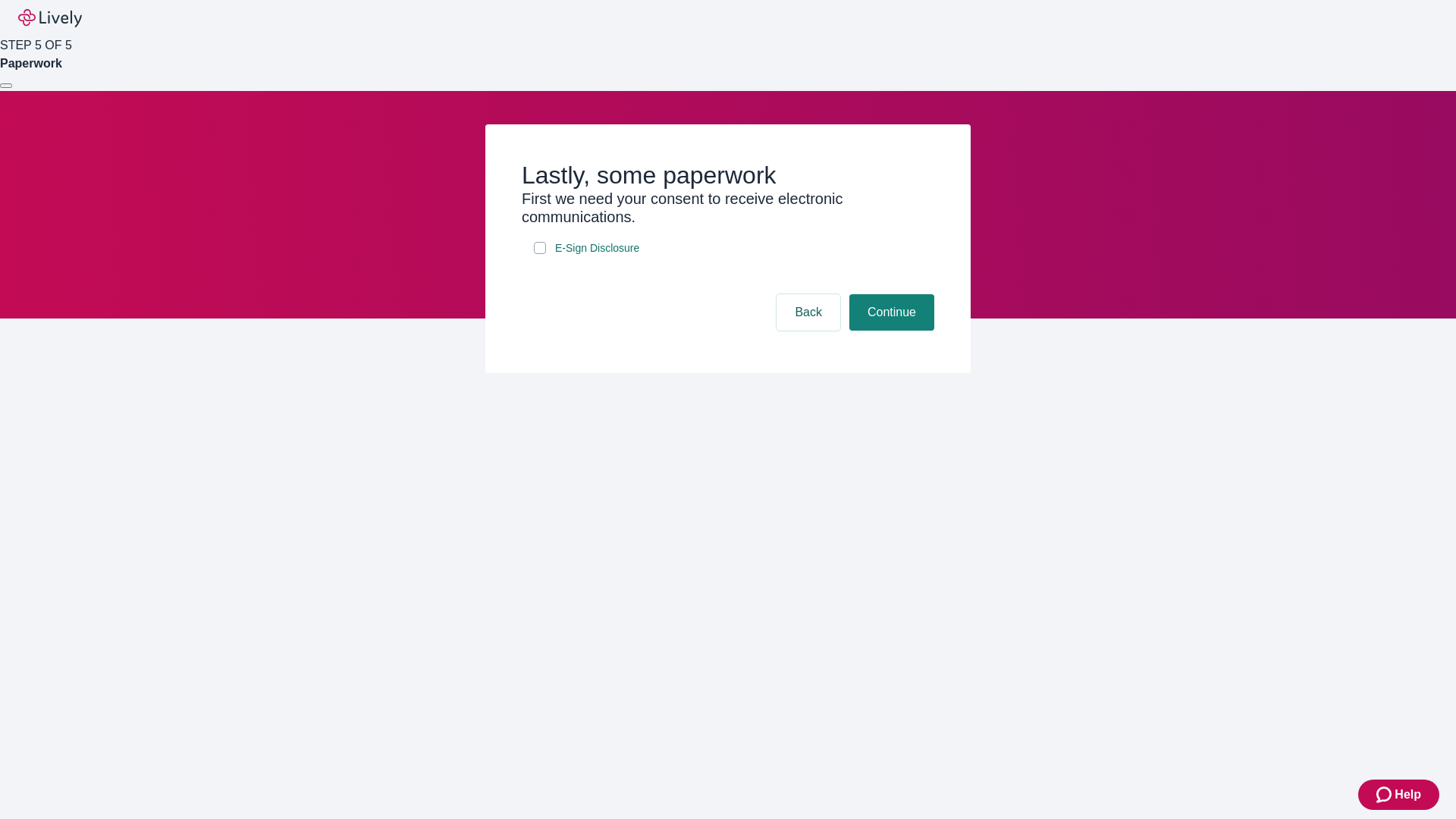
click at [540, 254] on input "E-Sign Disclosure" at bounding box center [540, 248] width 12 height 12
checkbox input "true"
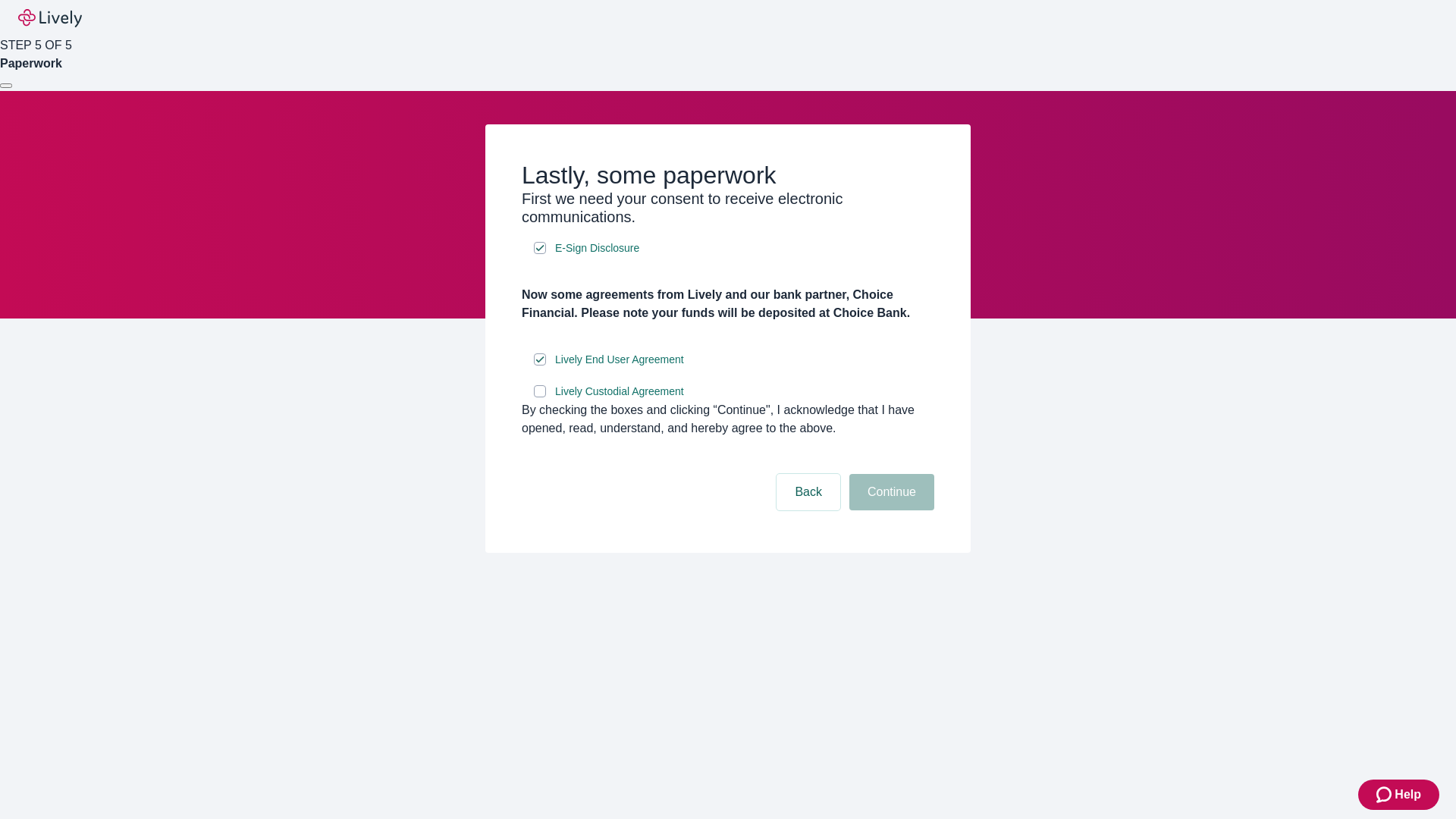
click at [540, 398] on input "Lively Custodial Agreement" at bounding box center [540, 392] width 12 height 12
checkbox input "true"
click at [889, 510] on button "Continue" at bounding box center [892, 492] width 85 height 37
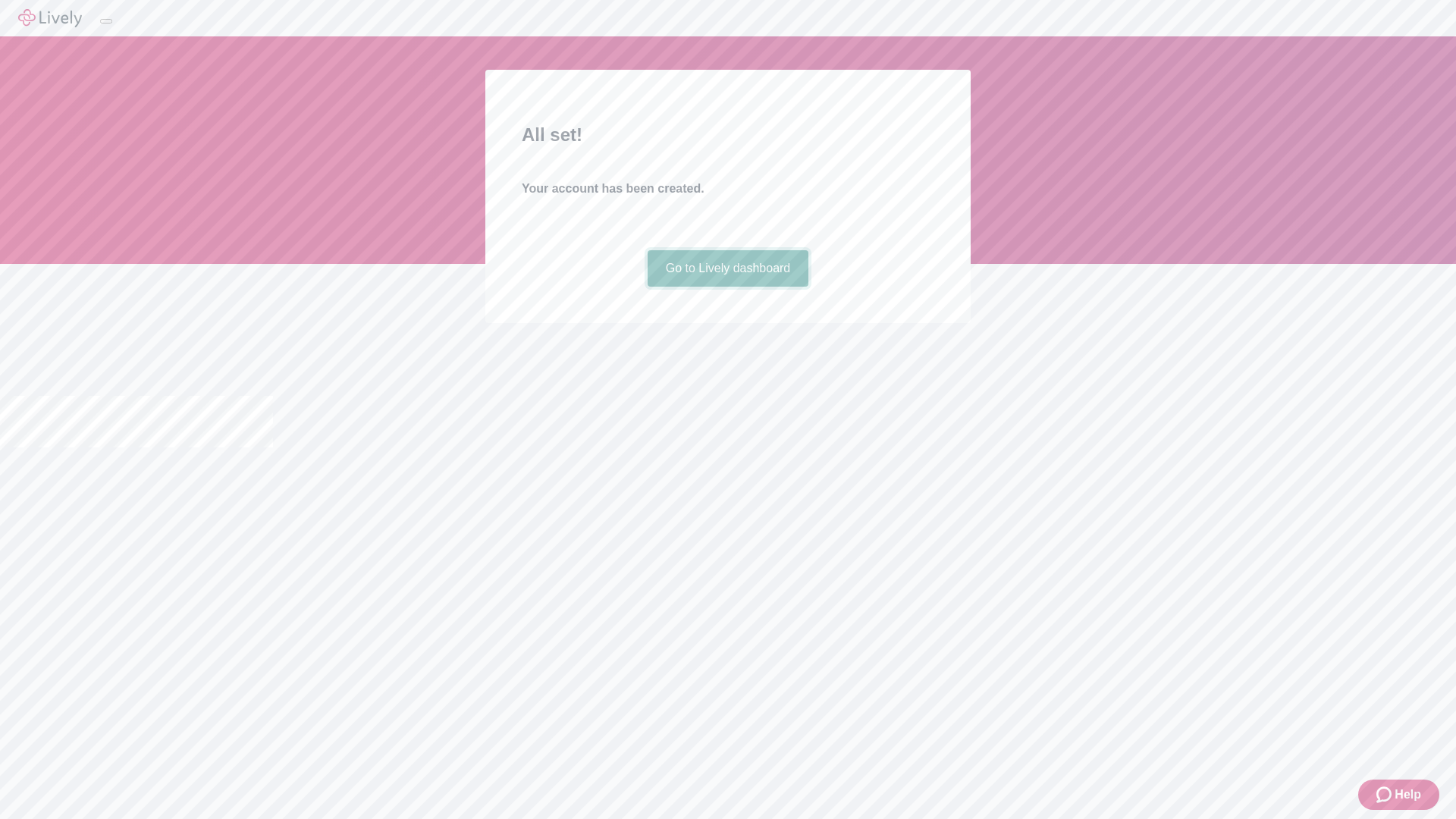
click at [727, 287] on link "Go to Lively dashboard" at bounding box center [728, 268] width 161 height 37
